Goal: Communication & Community: Answer question/provide support

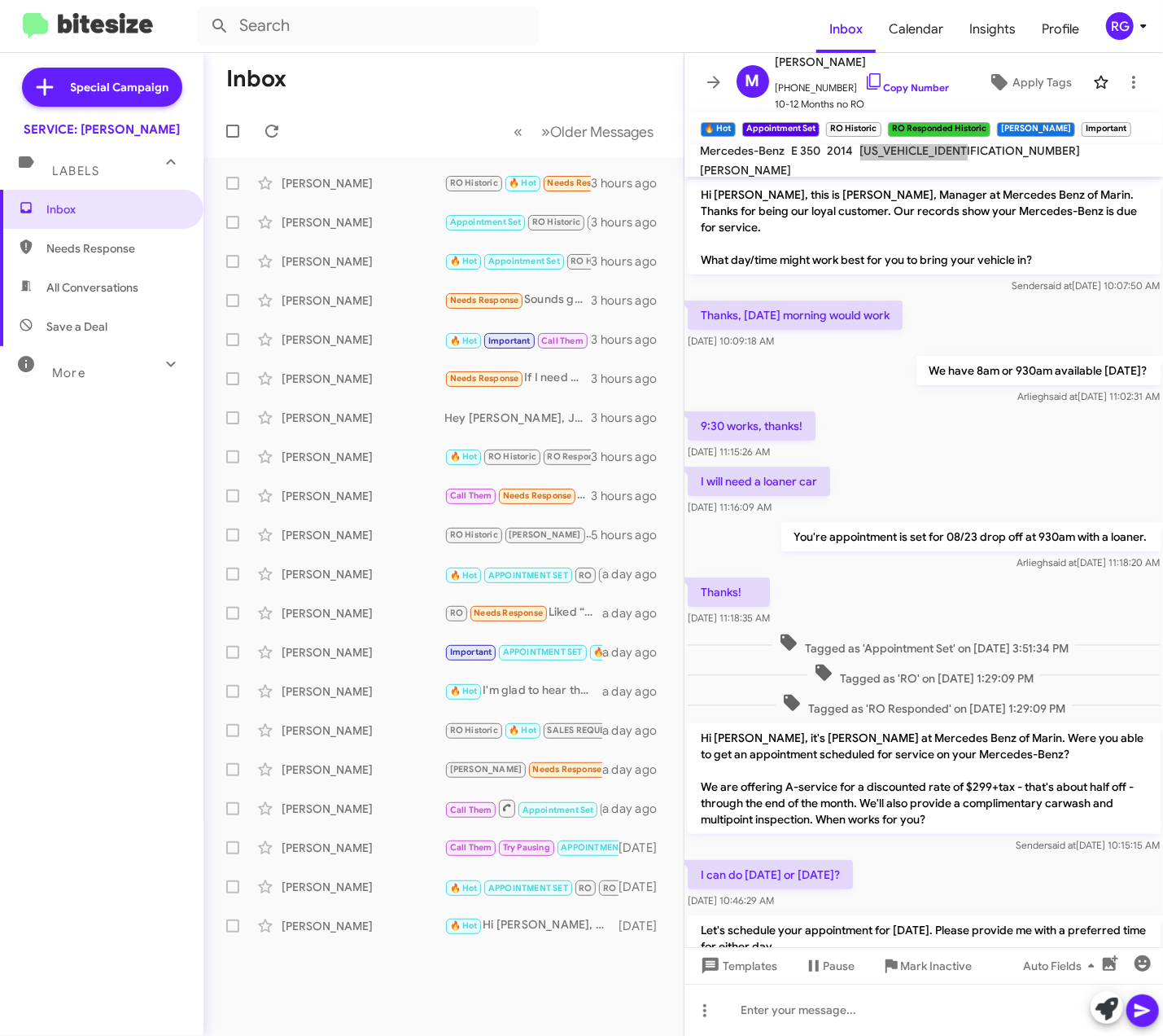
scroll to position [320, 0]
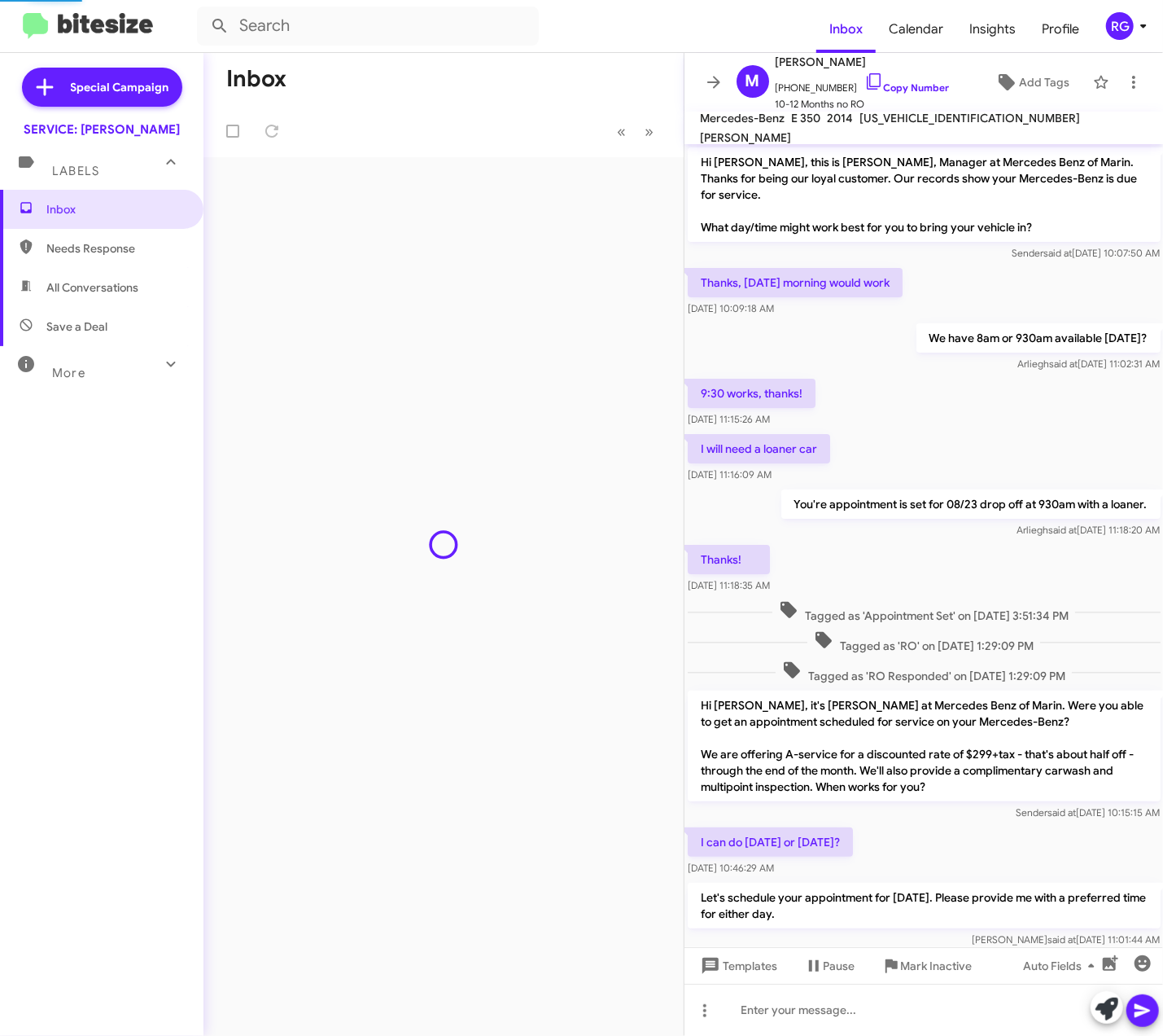
scroll to position [287, 0]
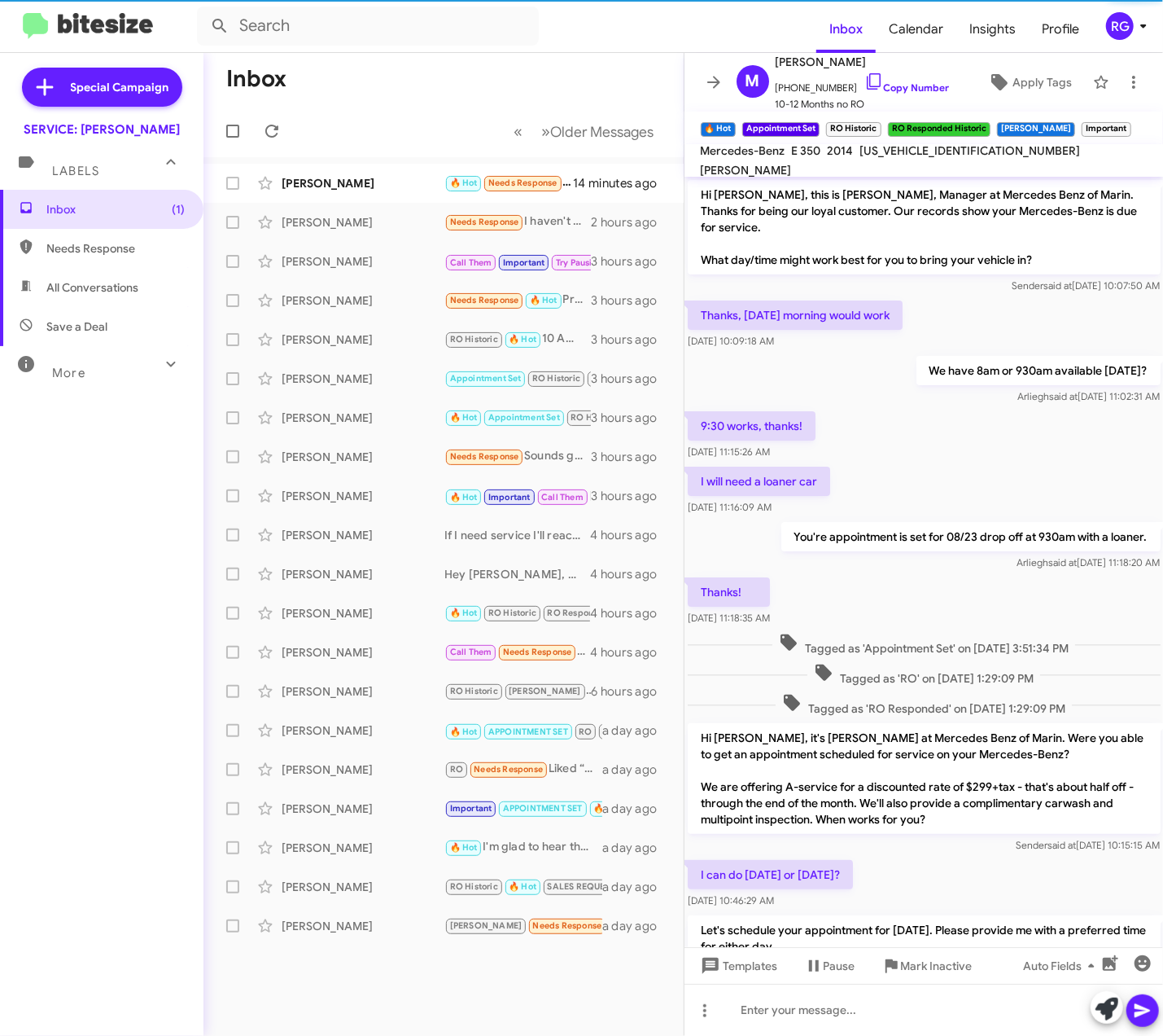
scroll to position [287, 0]
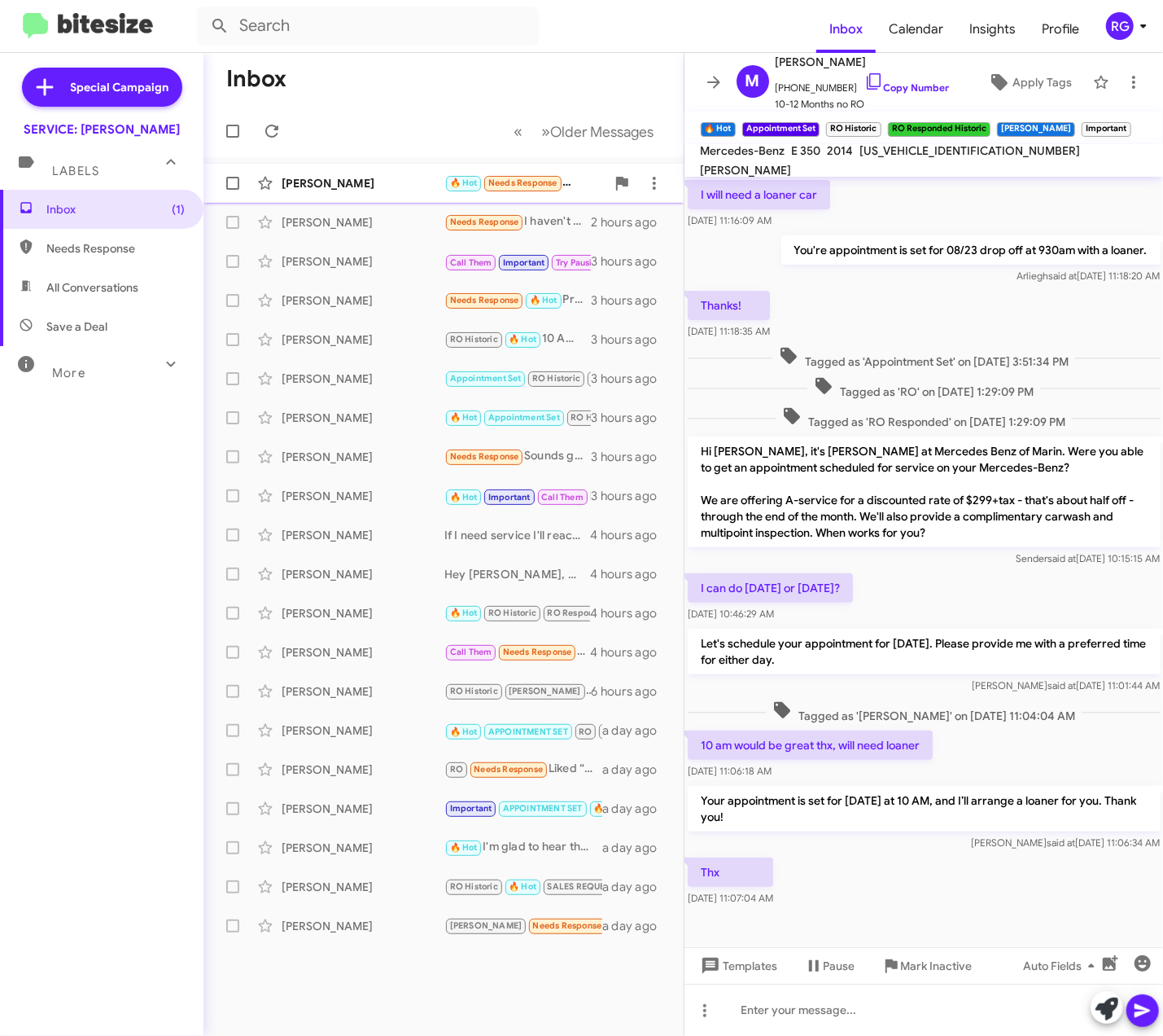
click at [493, 183] on span "Needs Response" at bounding box center [523, 183] width 70 height 10
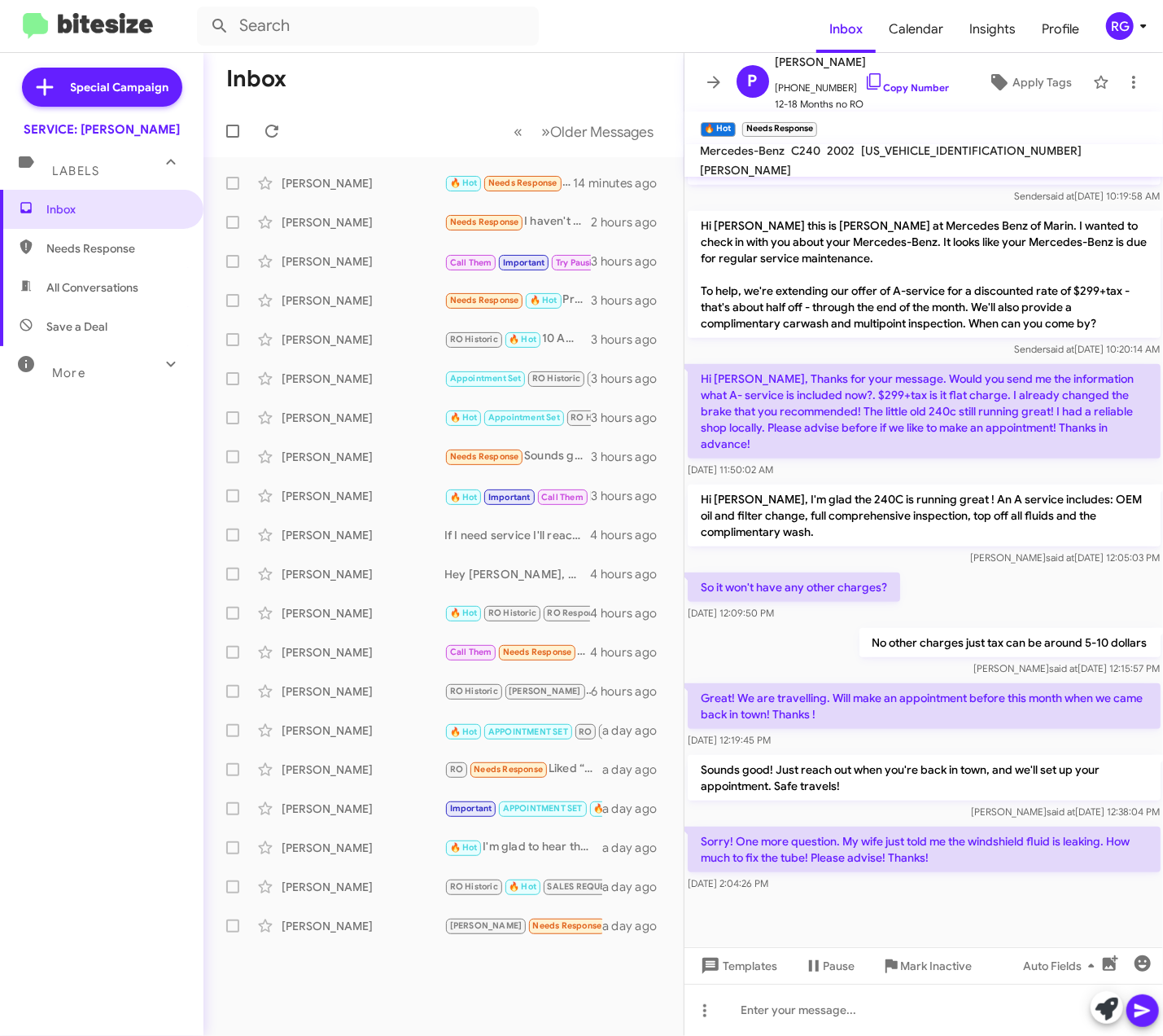
scroll to position [508, 0]
